Goal: Navigation & Orientation: Find specific page/section

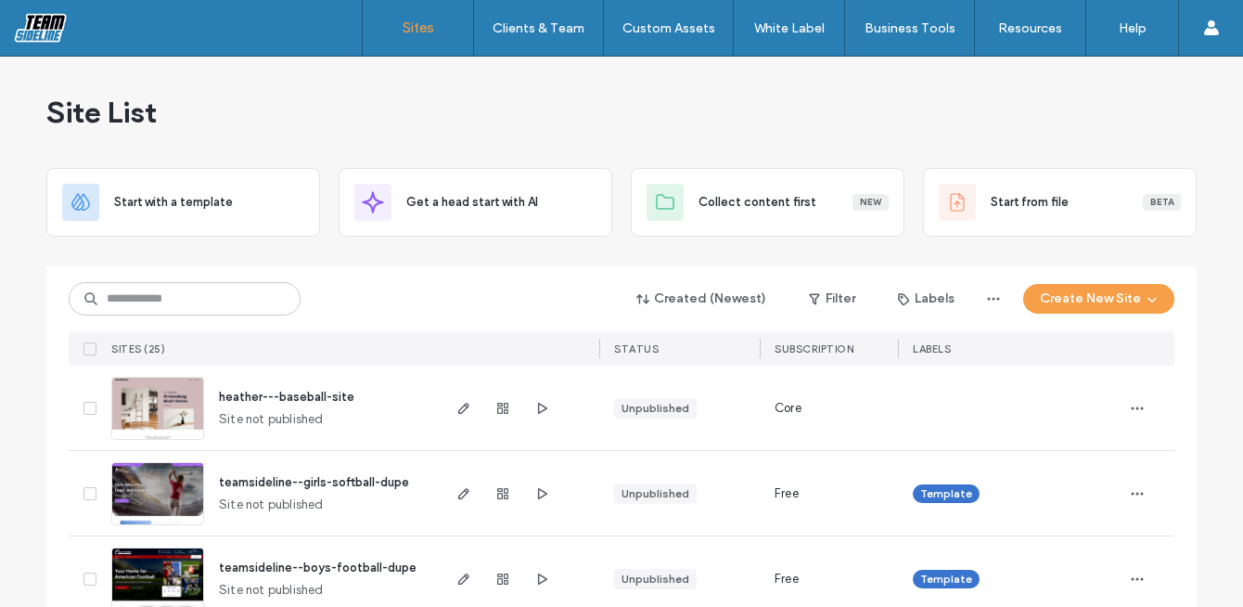
click at [683, 109] on div "Site List" at bounding box center [621, 112] width 1151 height 111
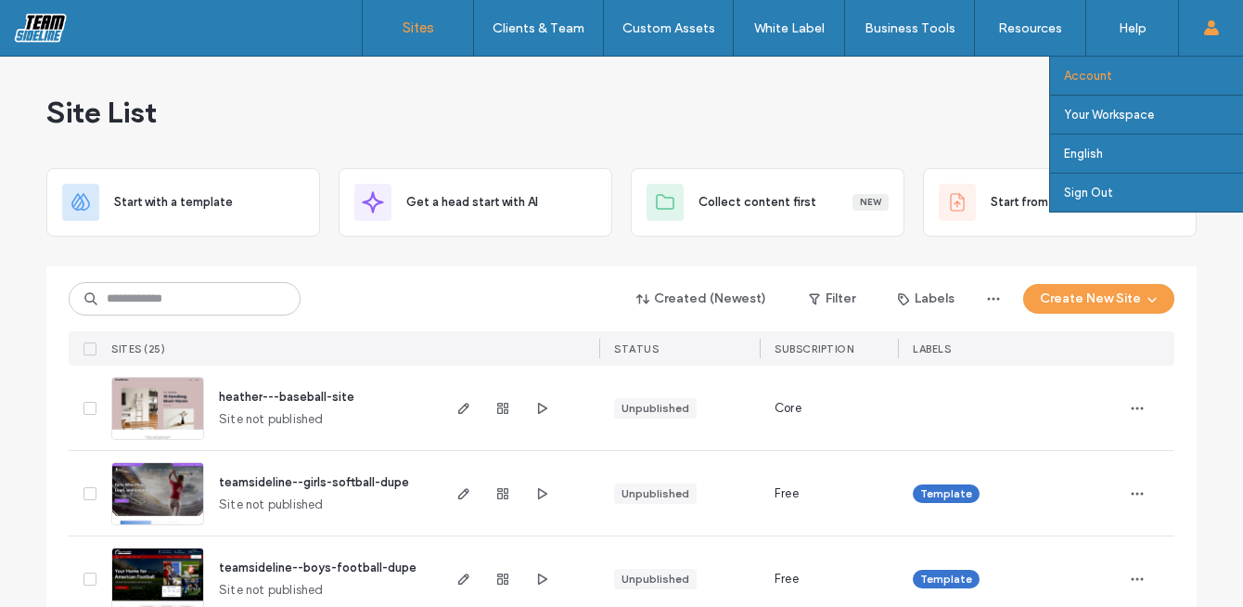
click at [1151, 63] on link "Account" at bounding box center [1153, 76] width 179 height 38
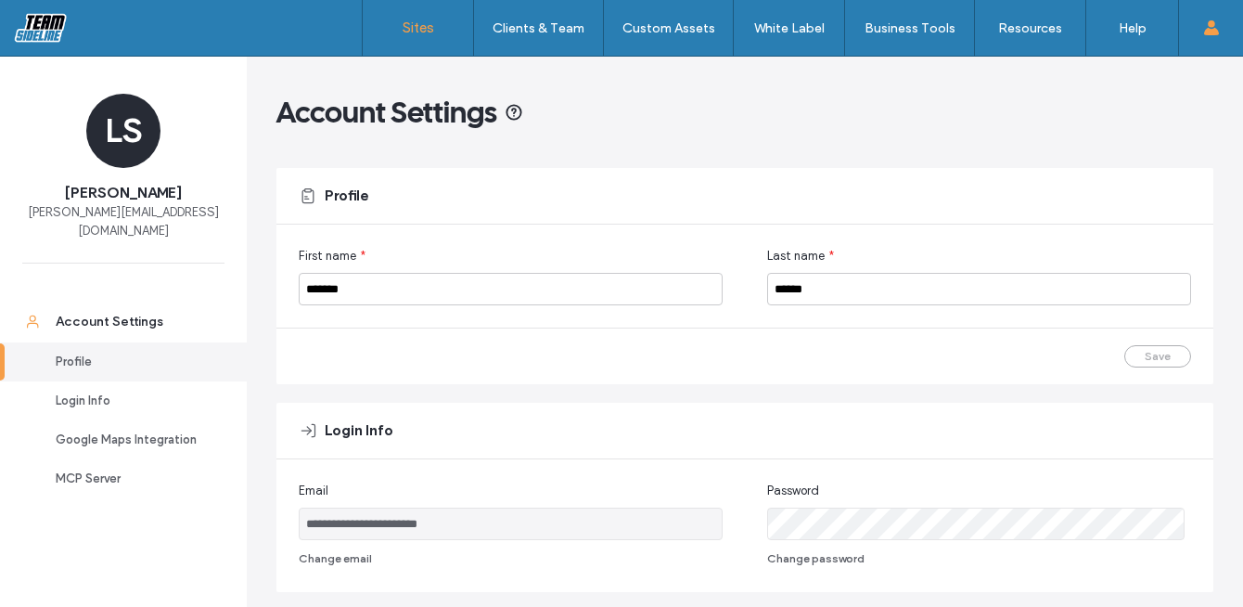
click at [405, 22] on label "Sites" at bounding box center [419, 27] width 32 height 17
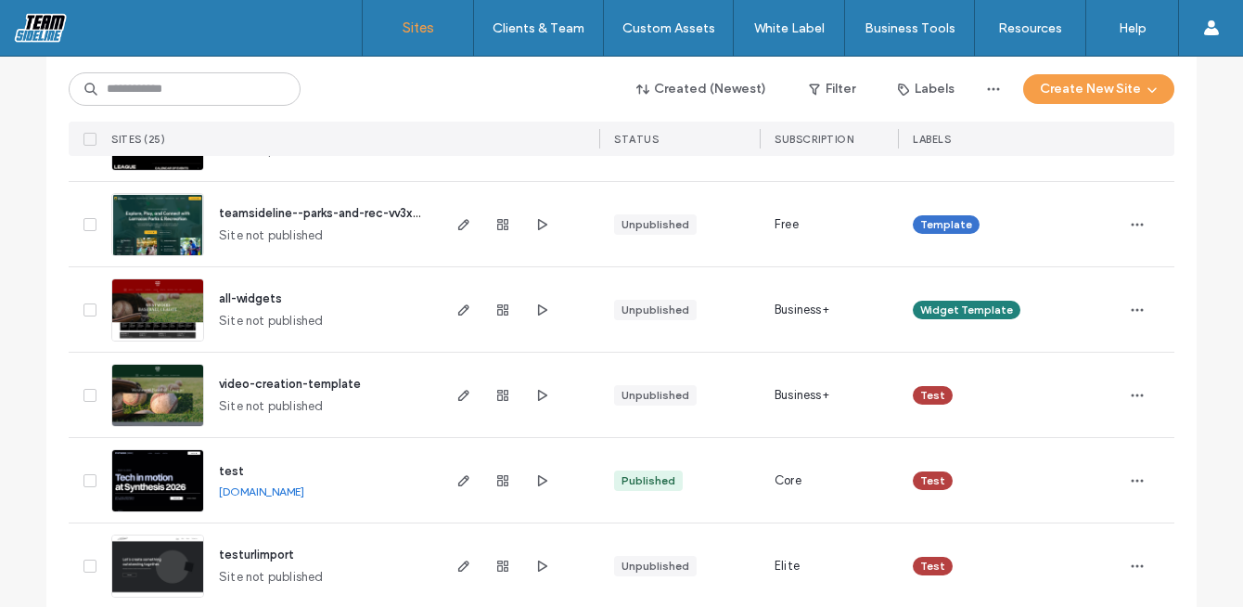
scroll to position [650, 0]
